Goal: Find specific page/section: Find specific page/section

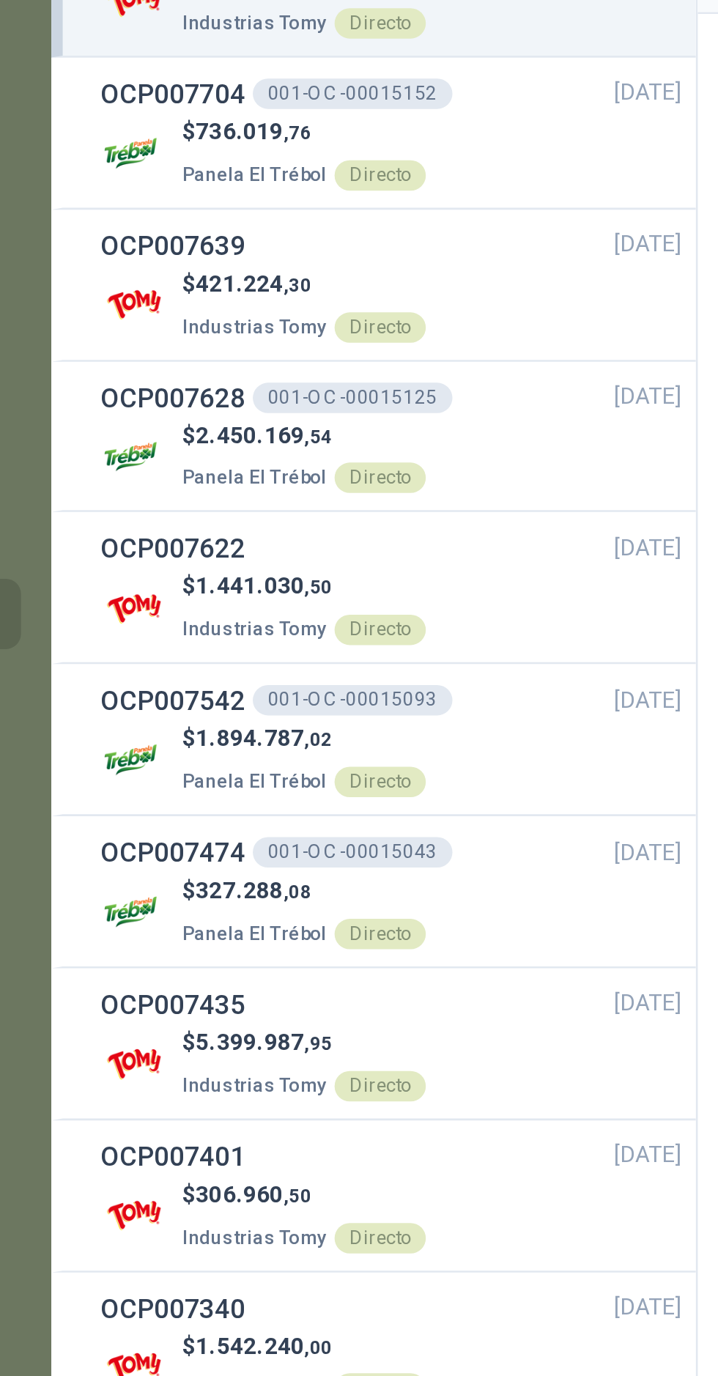
click at [123, 322] on h3 "OCP007622" at bounding box center [103, 330] width 56 height 16
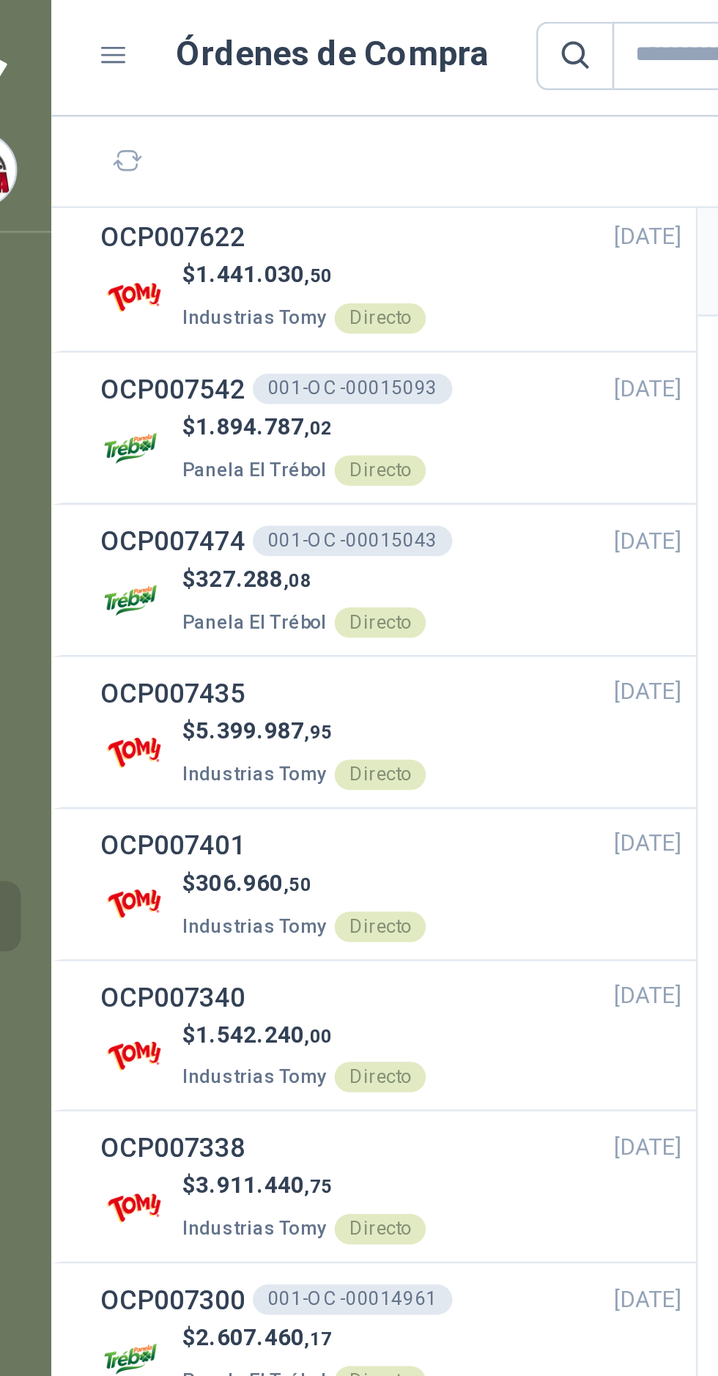
scroll to position [245, 0]
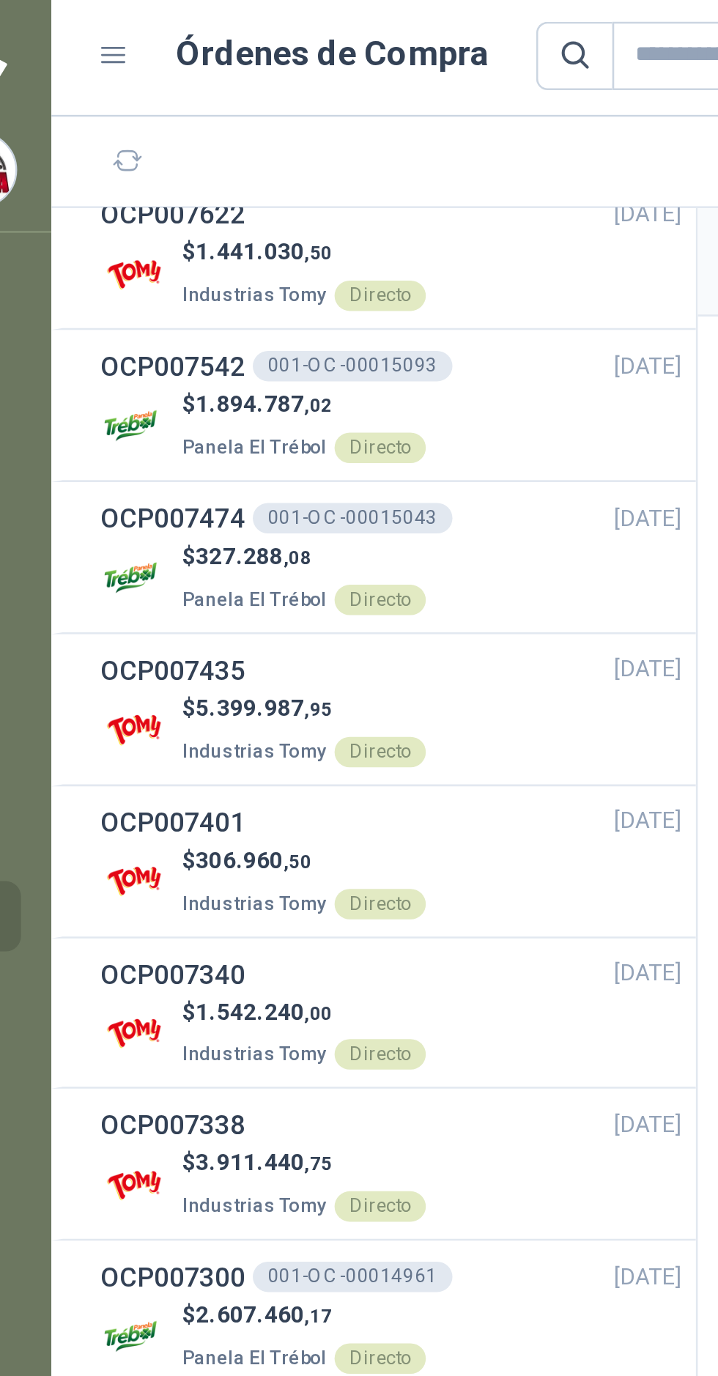
click at [117, 327] on p "$ 306.960 ,50" at bounding box center [153, 334] width 94 height 14
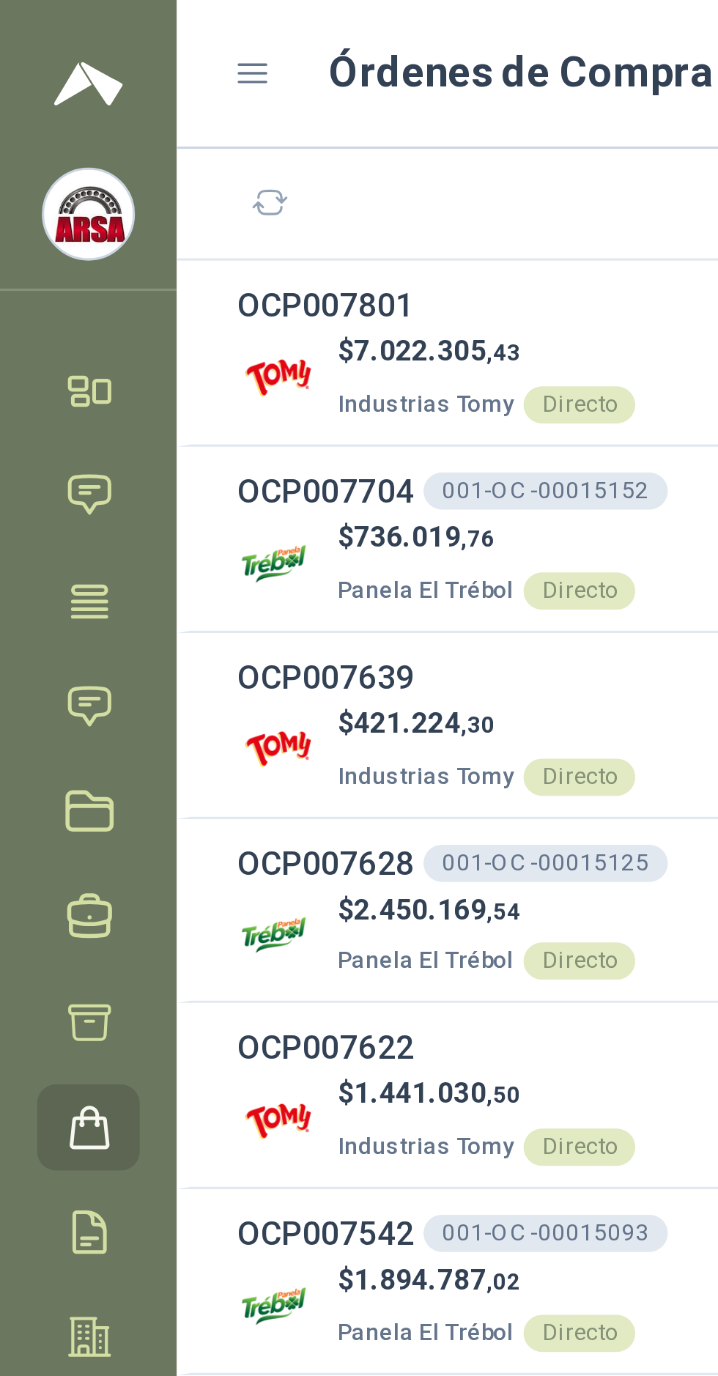
click at [29, 256] on icon at bounding box center [28, 255] width 15 height 15
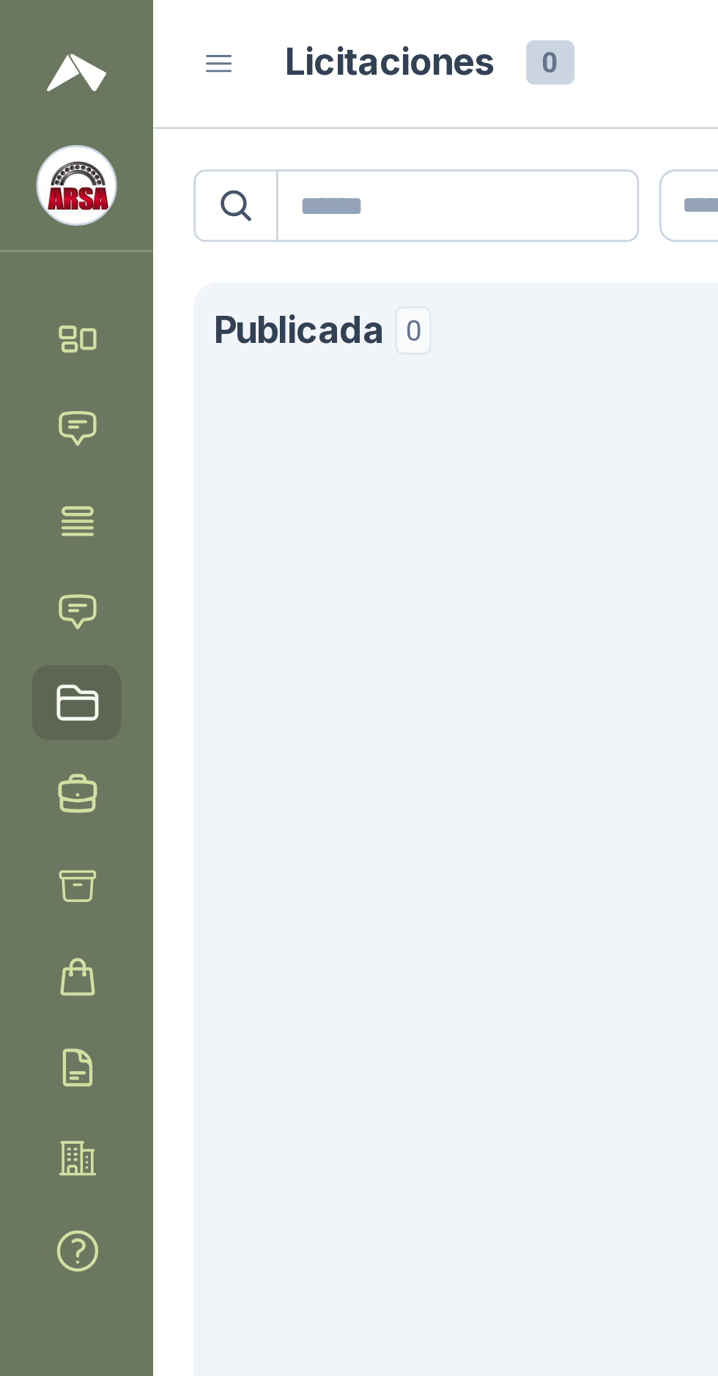
click at [24, 224] on icon at bounding box center [28, 222] width 12 height 12
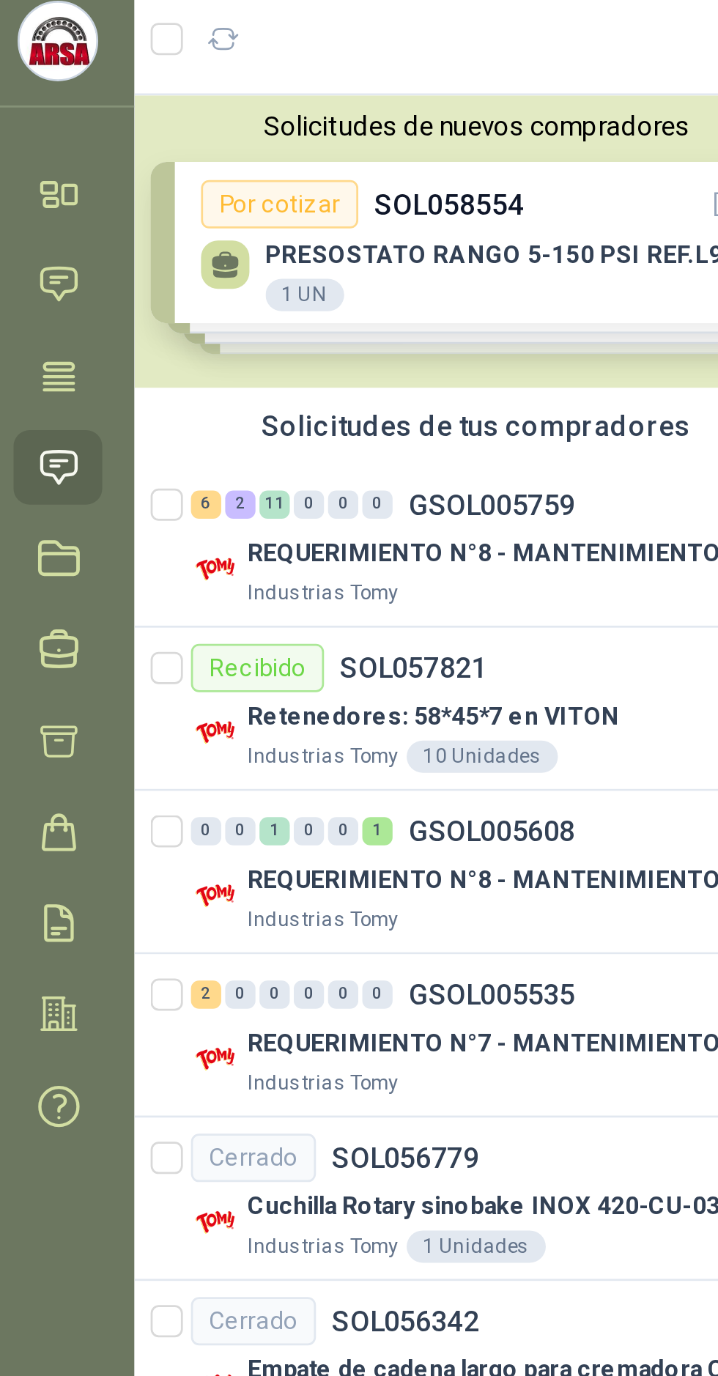
click at [193, 239] on p "GSOL005759" at bounding box center [185, 236] width 61 height 10
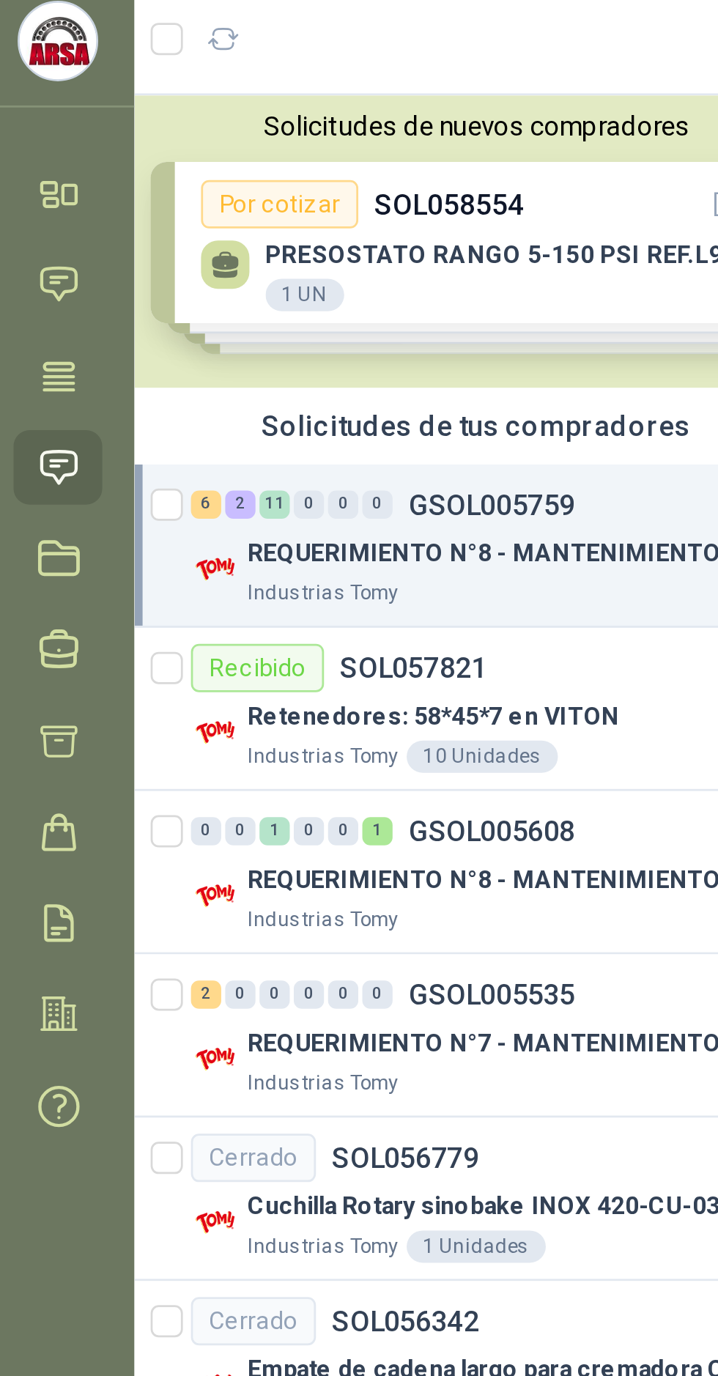
click at [230, 253] on p "REQUERIMIENTO N°8 - MANTENIMIENTO" at bounding box center [183, 254] width 172 height 14
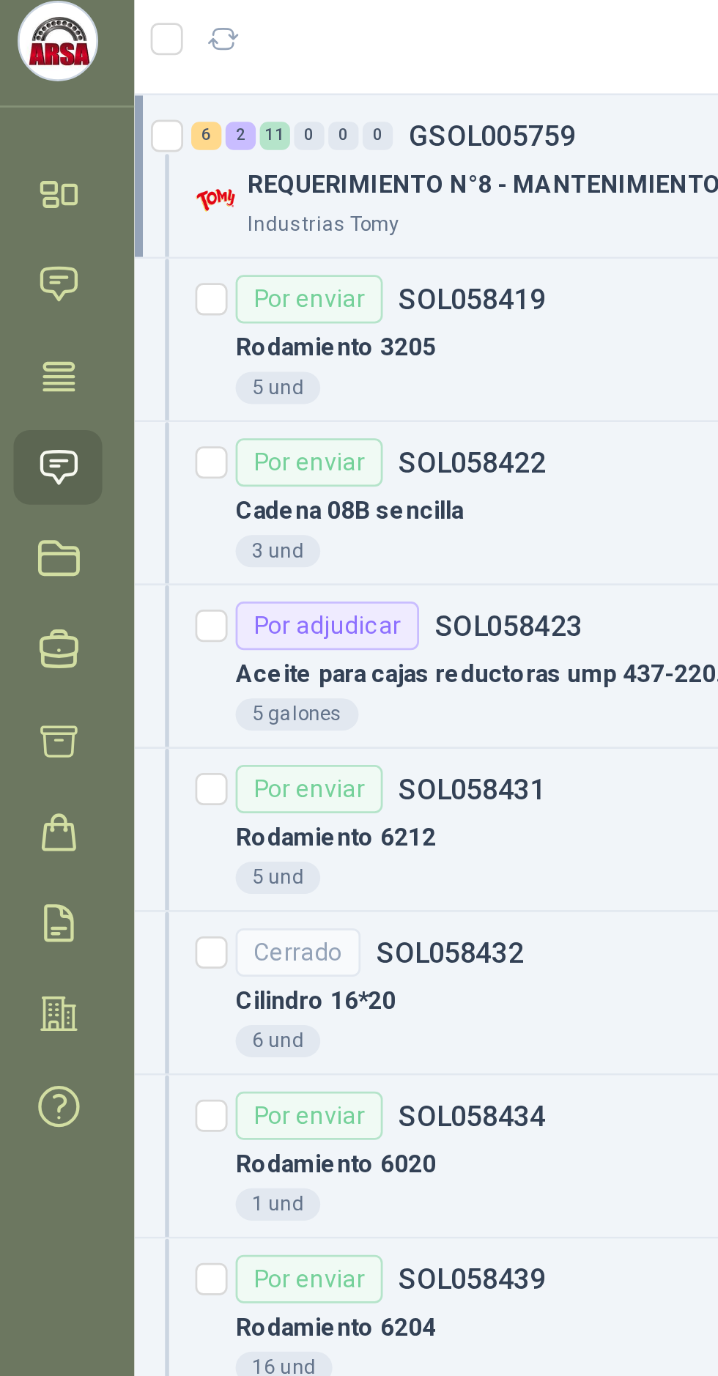
scroll to position [204, 0]
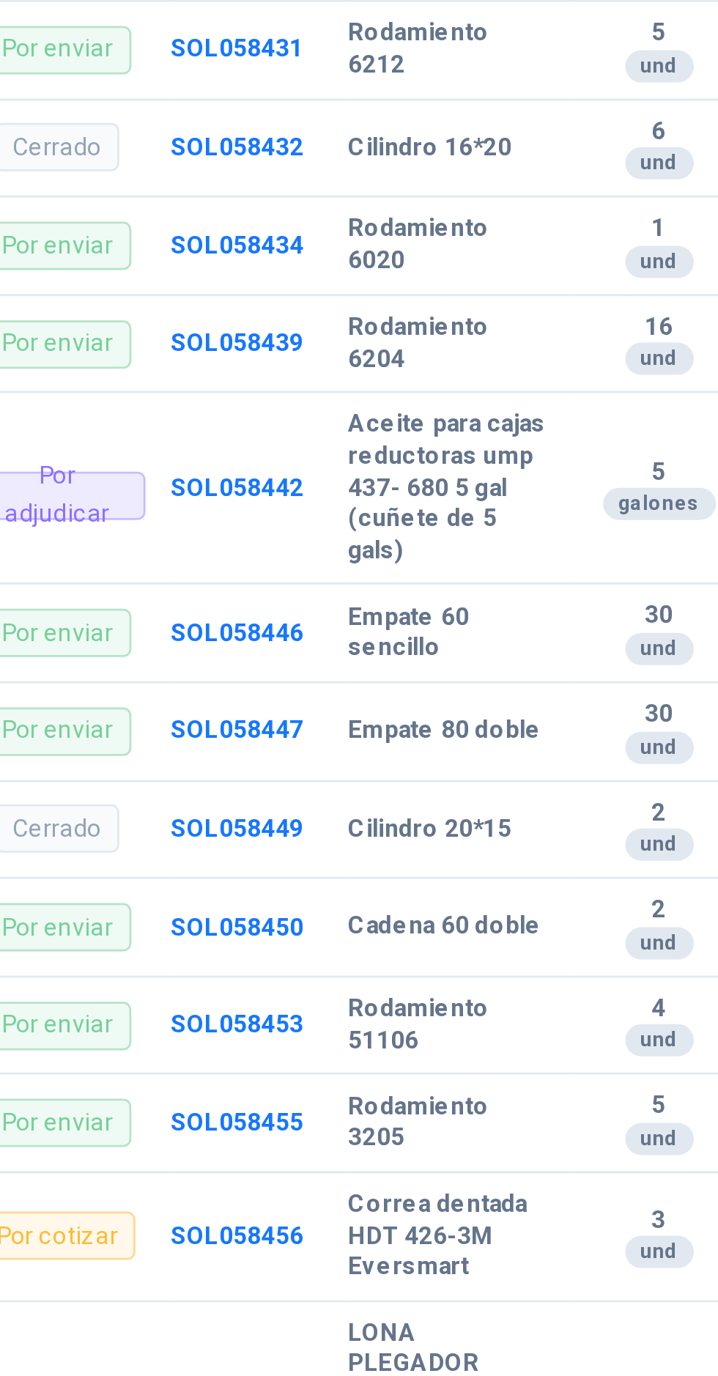
click at [426, 793] on td "SOL058449" at bounding box center [448, 776] width 64 height 36
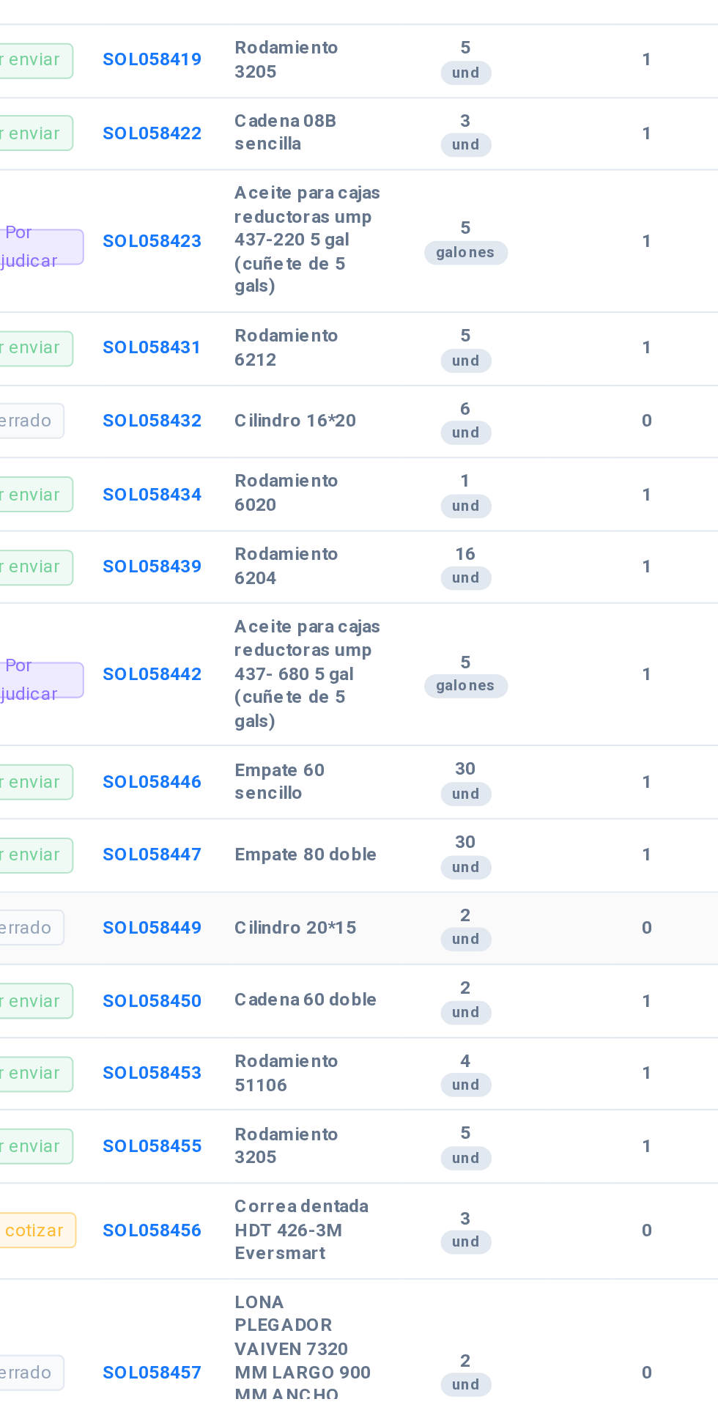
scroll to position [0, 0]
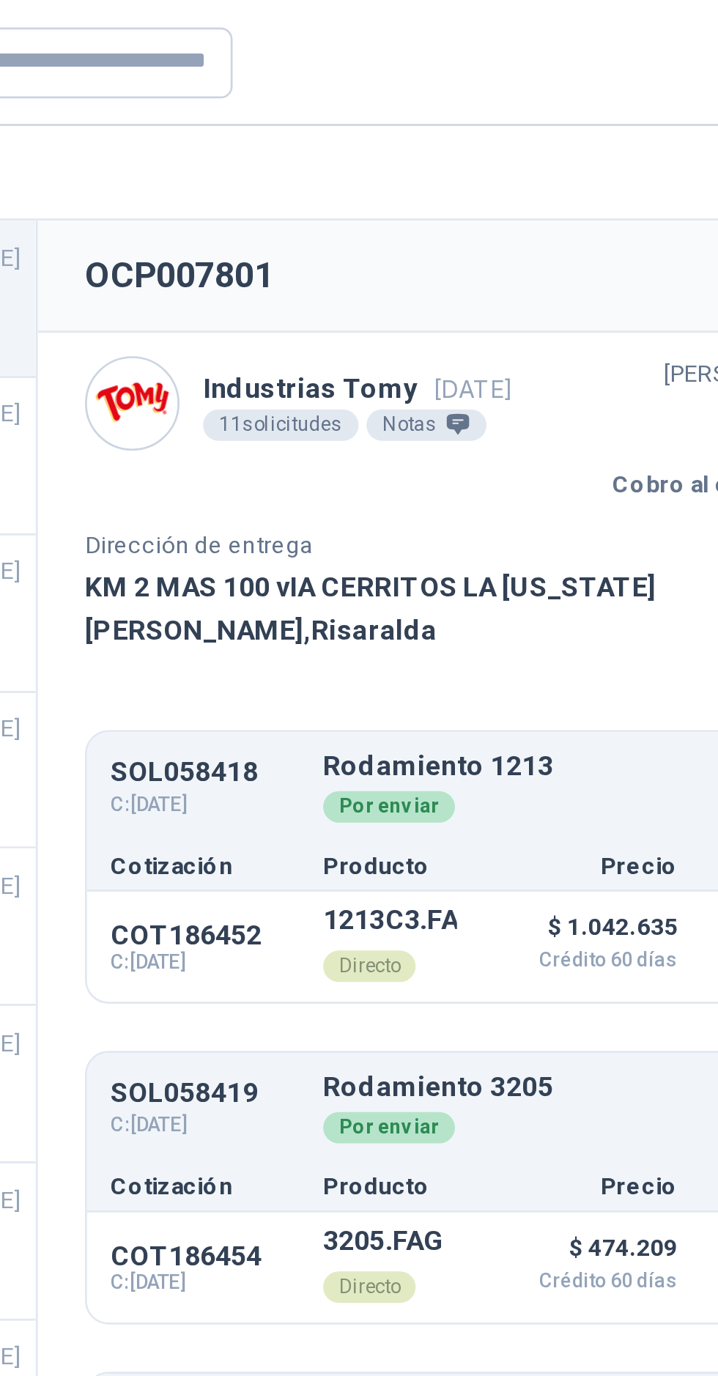
click at [508, 240] on p "KM 2 MAS 100 vIA CERRITOS LA [US_STATE][PERSON_NAME] , [GEOGRAPHIC_DATA]" at bounding box center [451, 226] width 259 height 32
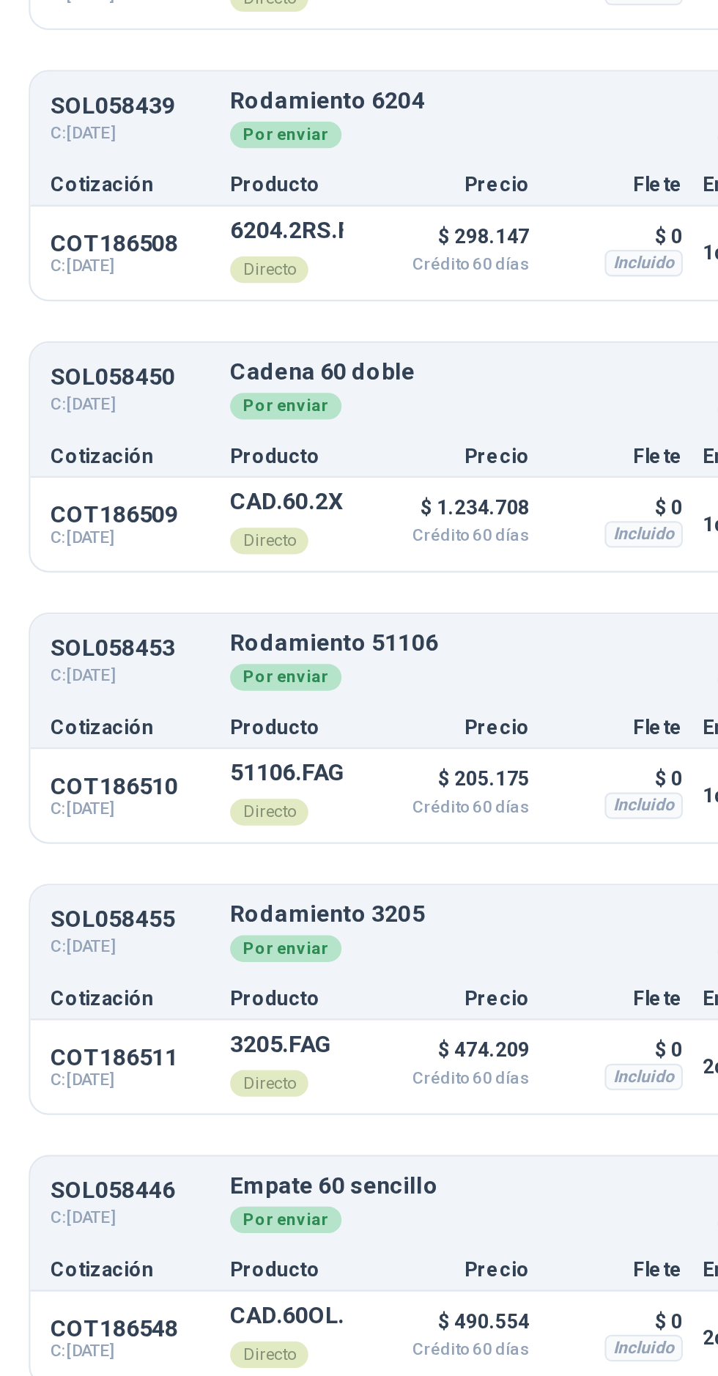
scroll to position [121, 0]
